Goal: Transaction & Acquisition: Purchase product/service

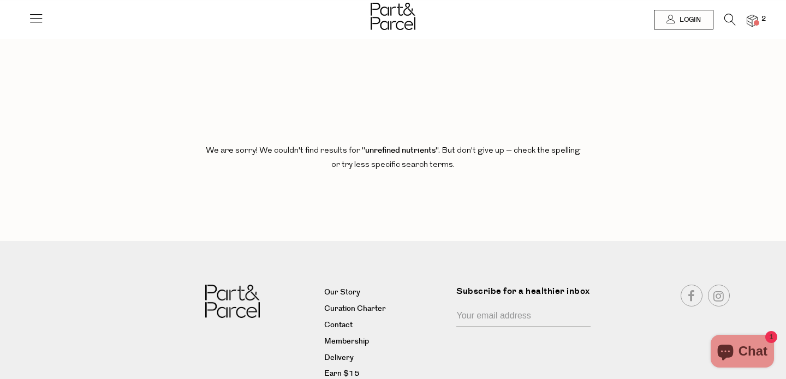
click at [757, 19] on img at bounding box center [752, 21] width 11 height 13
